Goal: Information Seeking & Learning: Learn about a topic

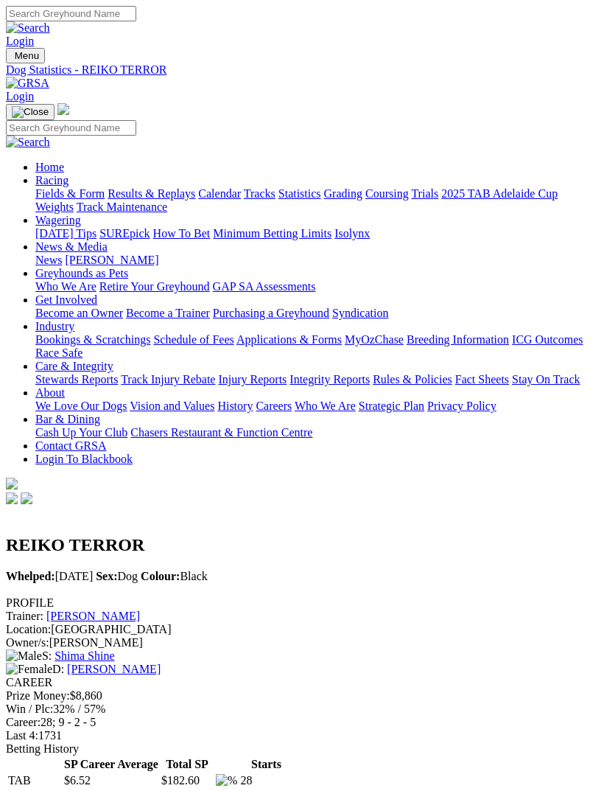
click at [12, 59] on img "Toggle navigation" at bounding box center [12, 59] width 0 height 0
click at [105, 197] on link "Fields & Form" at bounding box center [69, 193] width 69 height 13
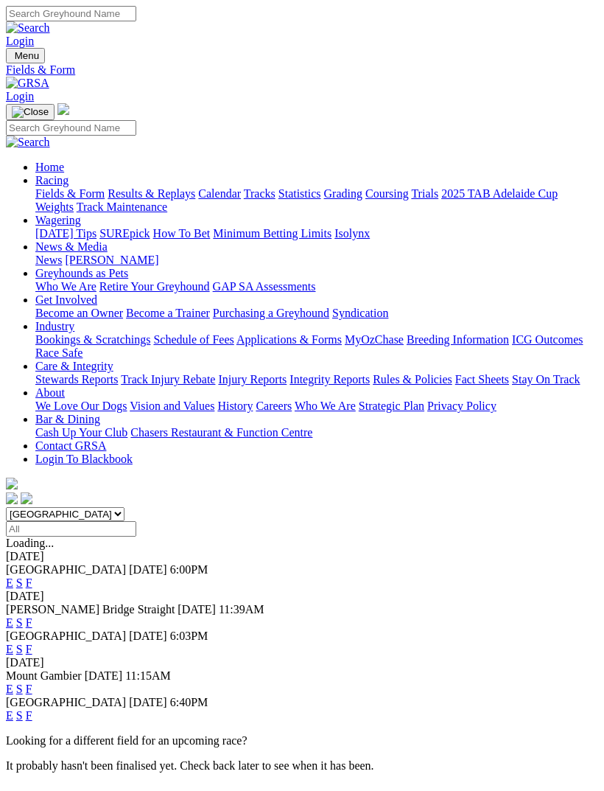
click at [32, 709] on link "F" at bounding box center [29, 715] width 7 height 13
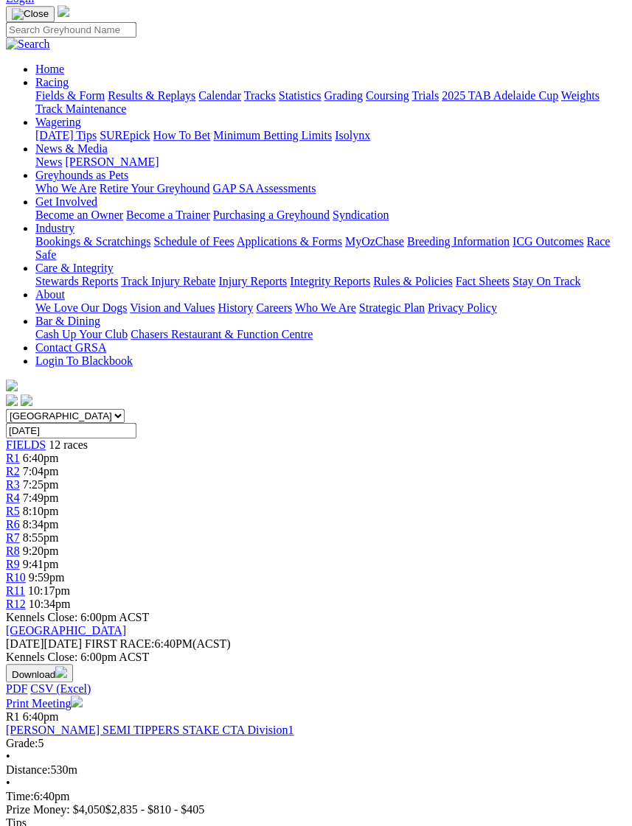
scroll to position [97, 0]
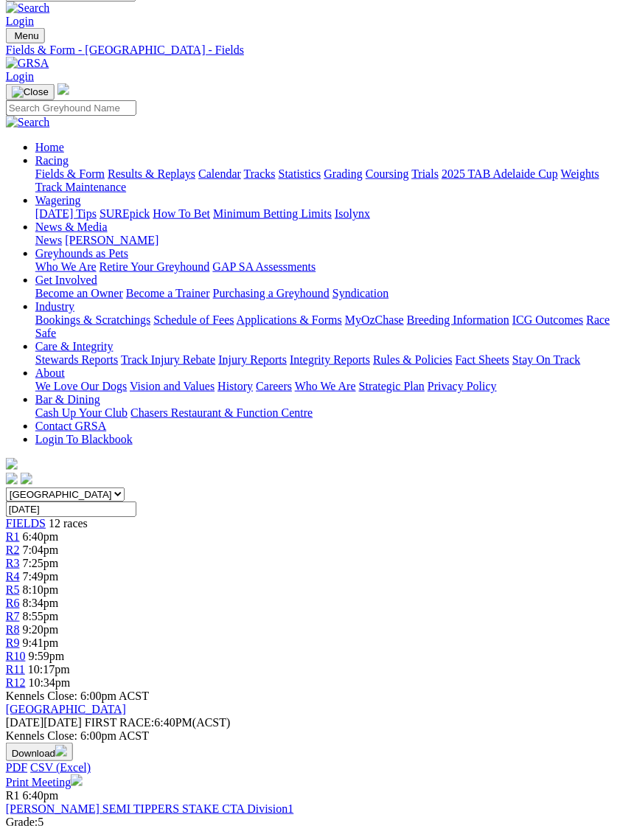
scroll to position [0, 13]
